Goal: Find contact information: Find contact information

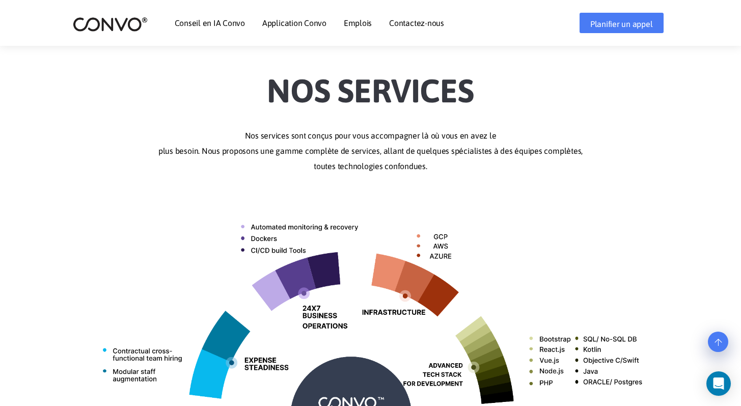
scroll to position [264, 0]
click at [356, 22] on font "Emplois" at bounding box center [358, 22] width 28 height 9
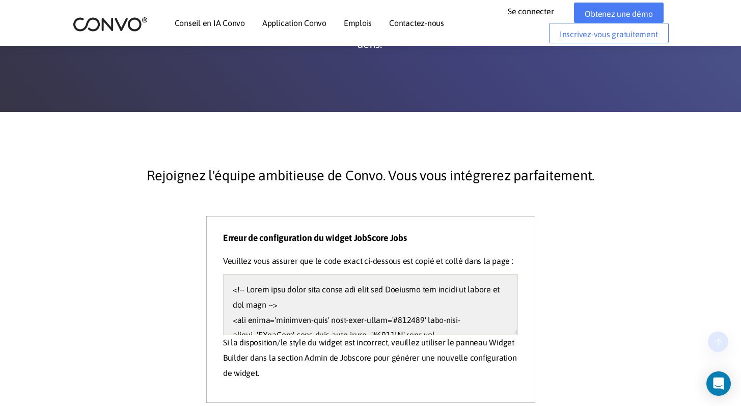
scroll to position [151, 0]
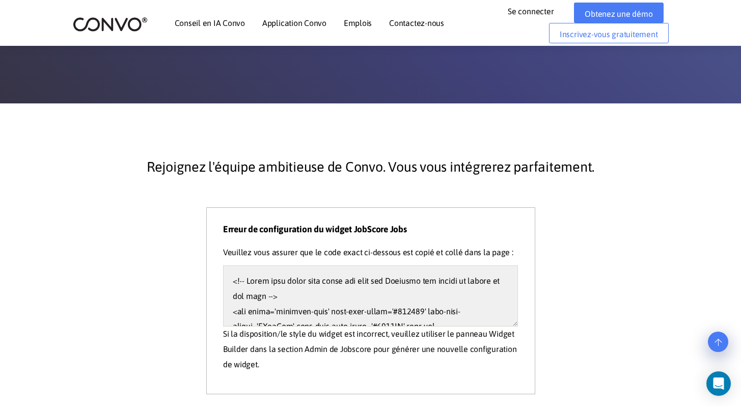
click at [417, 19] on font "Contactez-nous" at bounding box center [416, 22] width 55 height 9
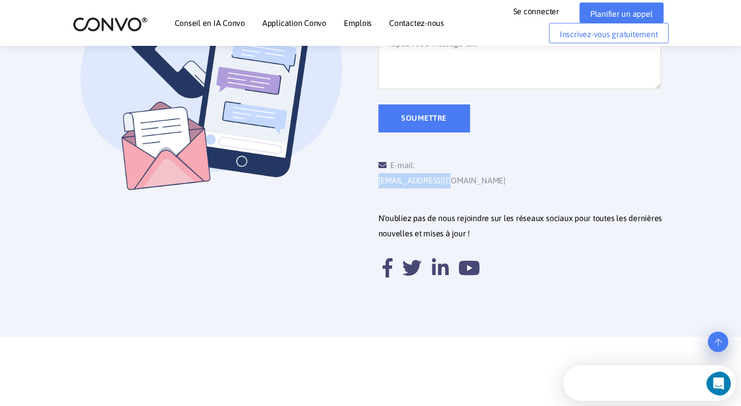
drag, startPoint x: 489, startPoint y: 165, endPoint x: 417, endPoint y: 166, distance: 71.8
click at [417, 166] on div "E-mail: support@convo.com" at bounding box center [449, 173] width 142 height 31
copy font "[EMAIL_ADDRESS][DOMAIN_NAME]"
